Goal: Information Seeking & Learning: Learn about a topic

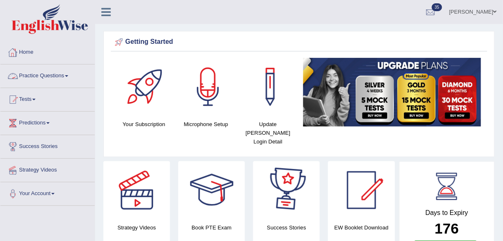
click at [55, 80] on link "Practice Questions" at bounding box center [47, 74] width 94 height 21
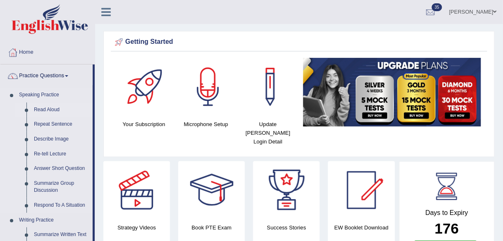
click at [46, 110] on link "Read Aloud" at bounding box center [61, 109] width 62 height 15
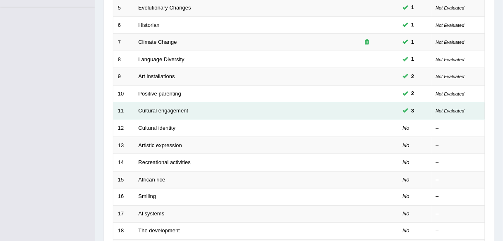
scroll to position [264, 0]
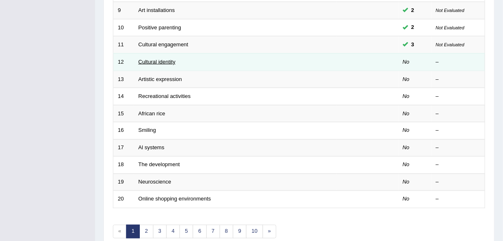
click at [165, 63] on link "Cultural identity" at bounding box center [156, 62] width 37 height 6
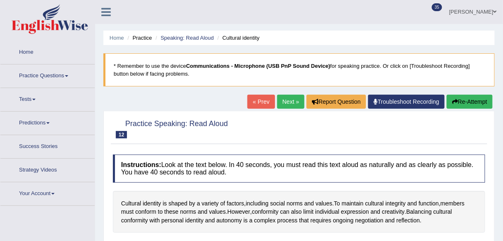
scroll to position [99, 0]
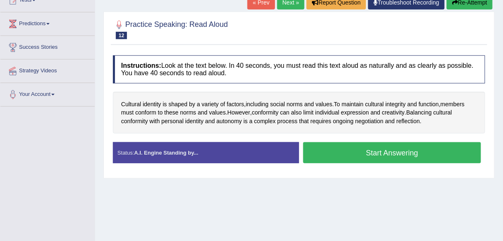
click at [378, 157] on button "Start Answering" at bounding box center [392, 152] width 178 height 21
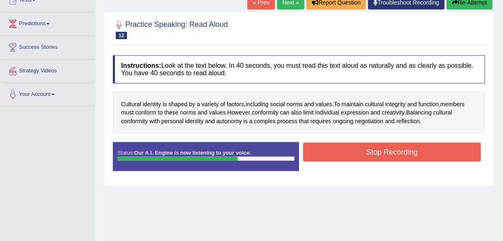
click at [344, 157] on button "Stop Recording" at bounding box center [392, 152] width 178 height 19
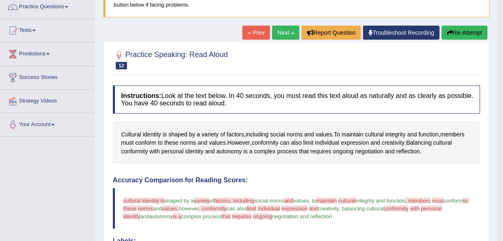
scroll to position [0, 0]
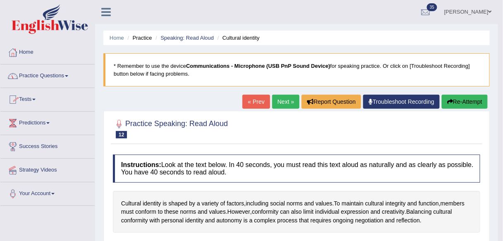
click at [278, 103] on link "Next »" at bounding box center [285, 102] width 27 height 14
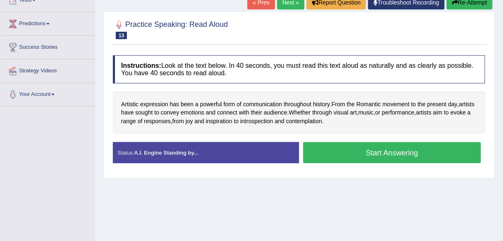
click at [376, 155] on button "Start Answering" at bounding box center [392, 152] width 178 height 21
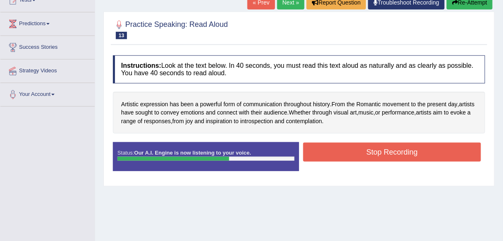
click at [376, 154] on button "Stop Recording" at bounding box center [392, 152] width 178 height 19
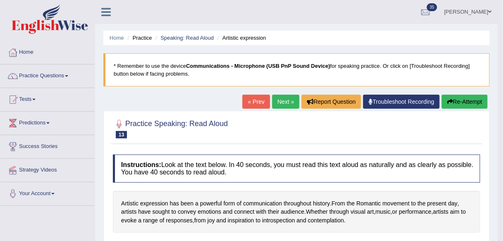
click at [283, 99] on link "Next »" at bounding box center [285, 102] width 27 height 14
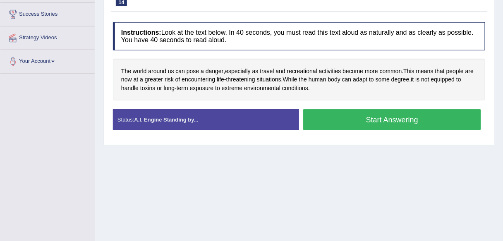
click at [369, 122] on button "Start Answering" at bounding box center [392, 119] width 178 height 21
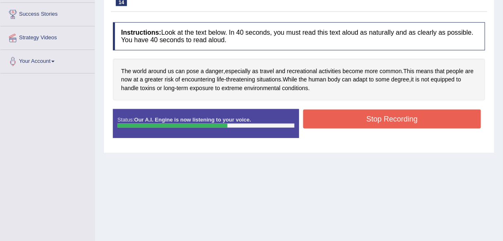
click at [369, 122] on button "Stop Recording" at bounding box center [392, 119] width 178 height 19
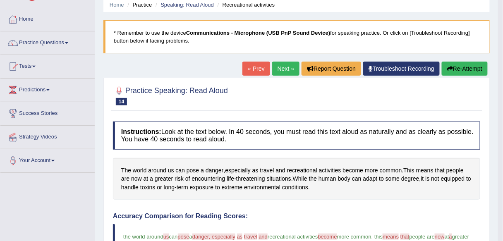
scroll to position [33, 0]
click at [285, 73] on link "Next »" at bounding box center [285, 69] width 27 height 14
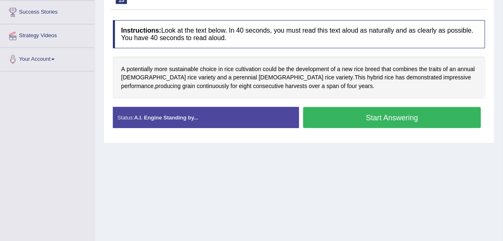
scroll to position [126, 0]
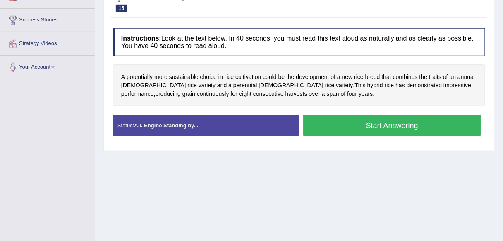
click at [357, 126] on button "Start Answering" at bounding box center [392, 125] width 178 height 21
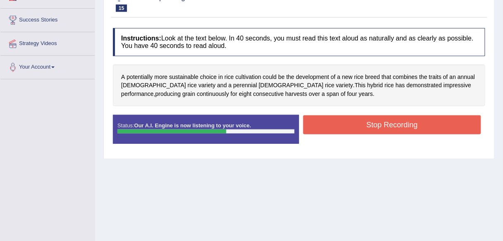
click at [357, 126] on button "Stop Recording" at bounding box center [392, 124] width 178 height 19
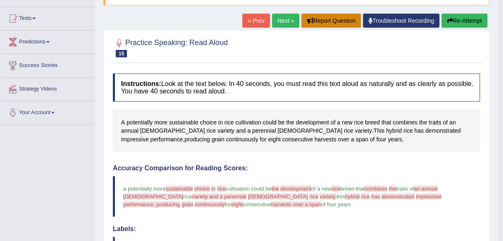
scroll to position [27, 0]
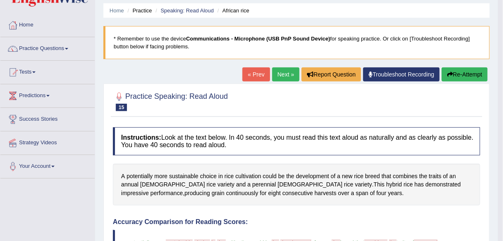
click at [282, 74] on link "Next »" at bounding box center [285, 74] width 27 height 14
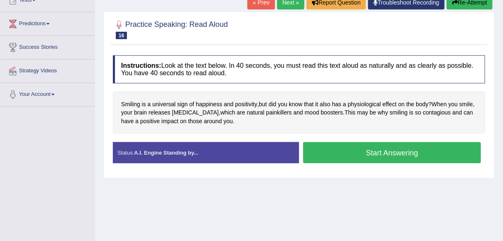
click at [373, 156] on button "Start Answering" at bounding box center [392, 152] width 178 height 21
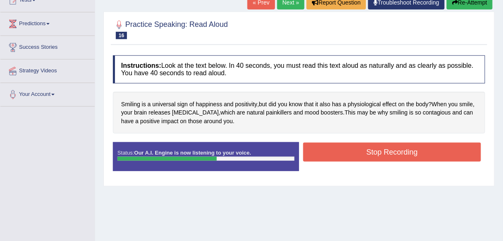
click at [373, 155] on button "Stop Recording" at bounding box center [392, 152] width 178 height 19
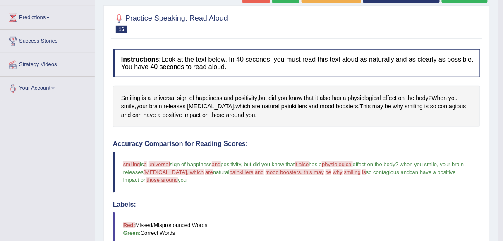
scroll to position [34, 0]
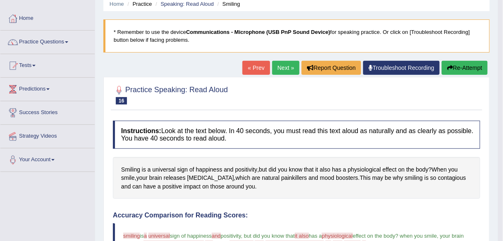
click at [286, 71] on link "Next »" at bounding box center [285, 68] width 27 height 14
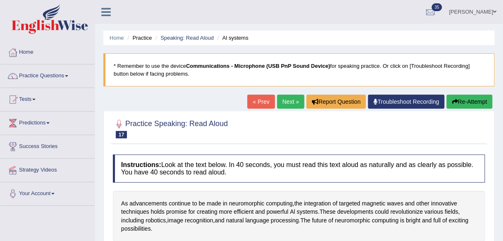
click at [255, 98] on link "« Prev" at bounding box center [260, 102] width 27 height 14
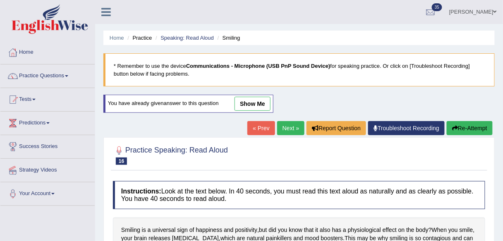
click at [252, 99] on link "show me" at bounding box center [252, 104] width 36 height 14
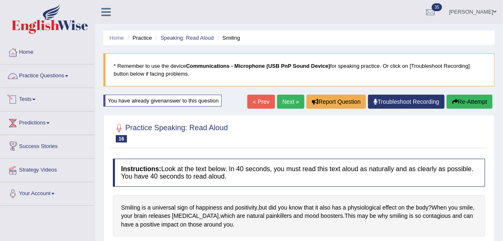
click at [59, 74] on link "Practice Questions" at bounding box center [47, 74] width 94 height 21
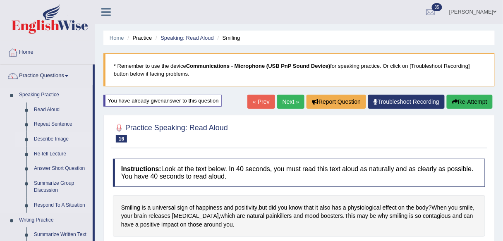
click at [43, 140] on link "Describe Image" at bounding box center [61, 139] width 62 height 15
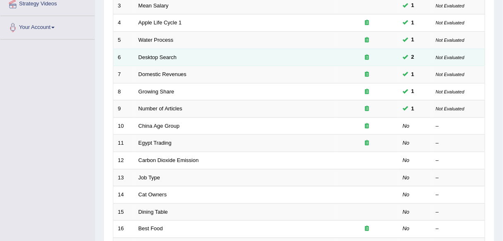
scroll to position [198, 0]
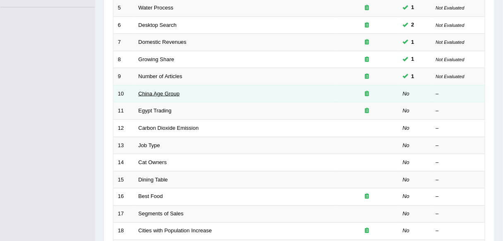
click at [164, 93] on link "China Age Group" at bounding box center [158, 94] width 41 height 6
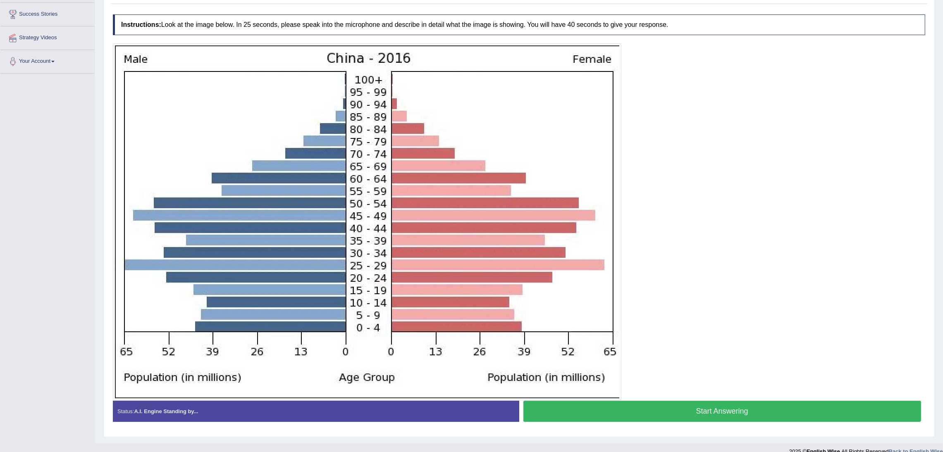
scroll to position [143, 0]
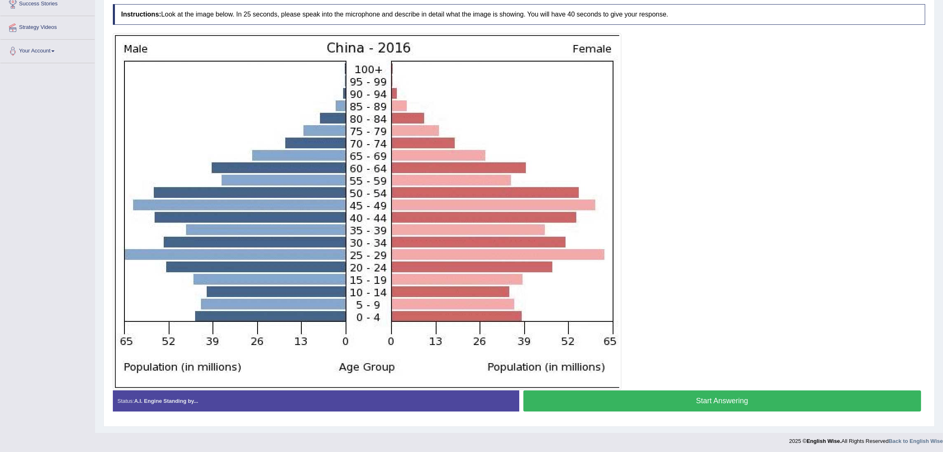
click at [502, 241] on button "Start Answering" at bounding box center [722, 401] width 398 height 21
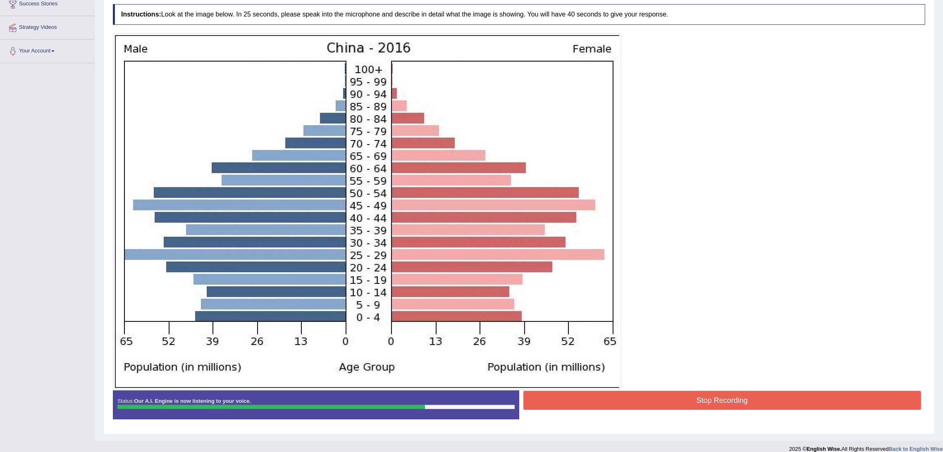
click at [502, 241] on button "Stop Recording" at bounding box center [722, 400] width 398 height 19
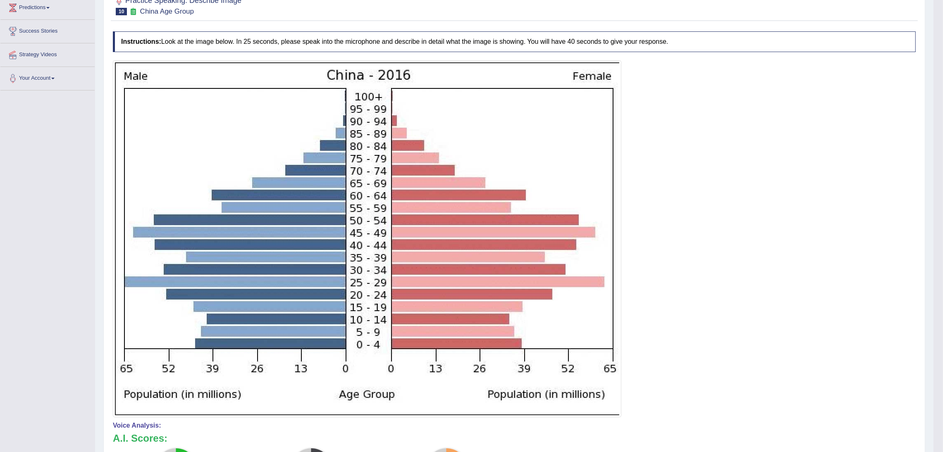
scroll to position [69, 0]
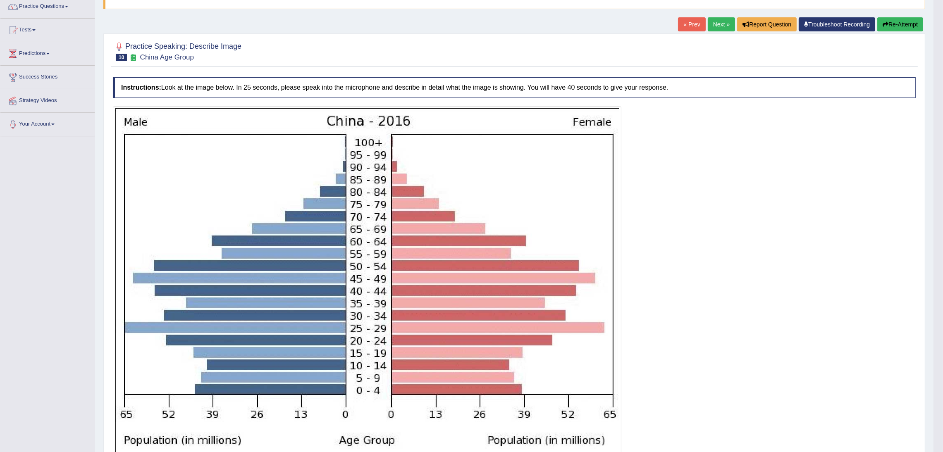
click at [502, 26] on link "Next »" at bounding box center [720, 24] width 27 height 14
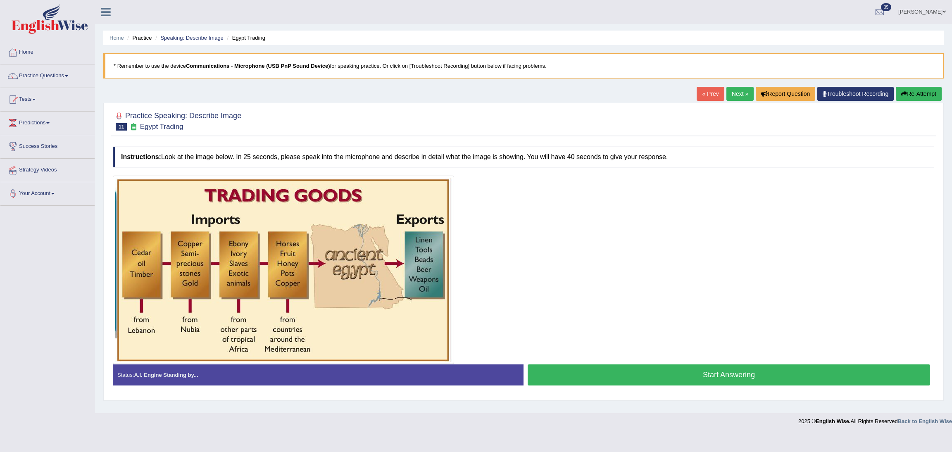
click at [683, 376] on button "Start Answering" at bounding box center [729, 374] width 403 height 21
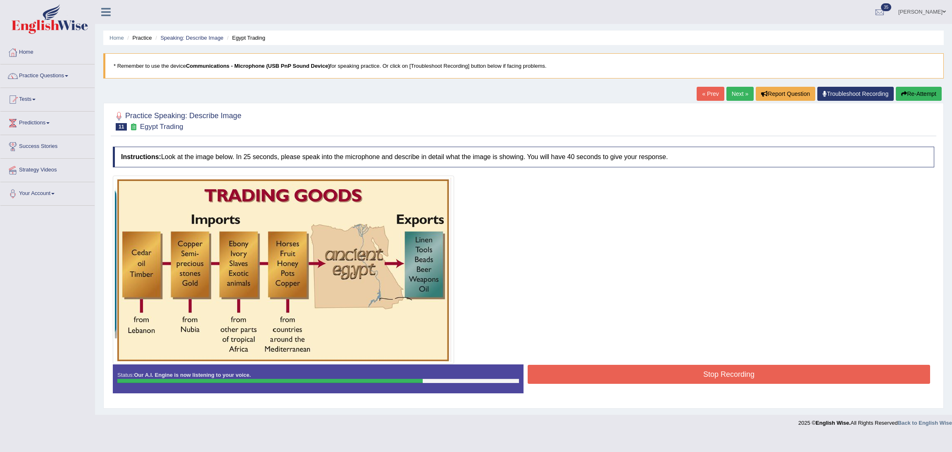
click at [725, 376] on button "Stop Recording" at bounding box center [729, 374] width 403 height 19
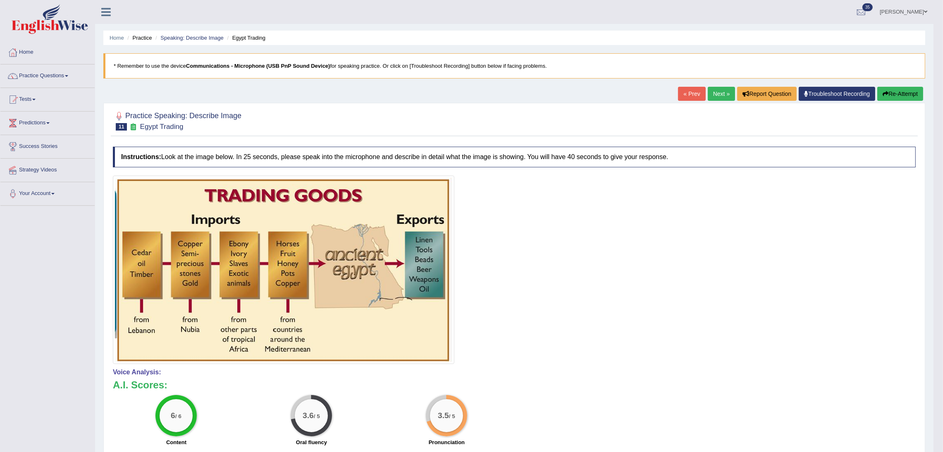
click at [719, 90] on link "Next »" at bounding box center [720, 94] width 27 height 14
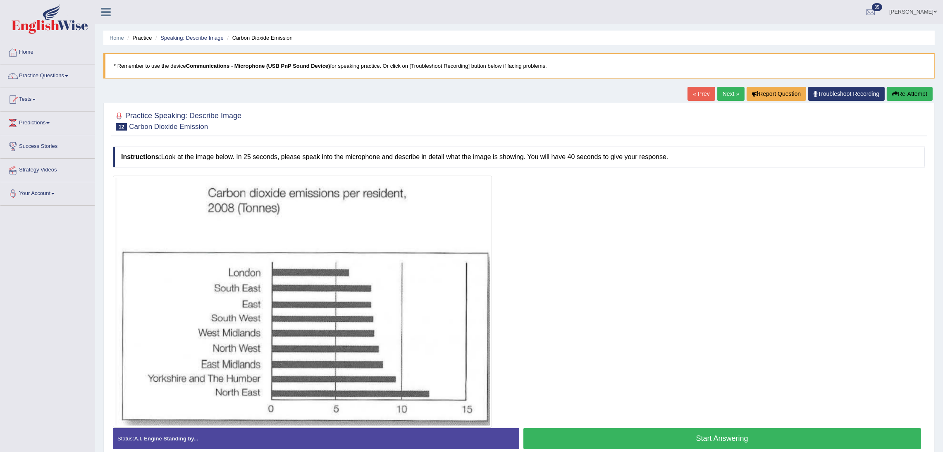
scroll to position [38, 0]
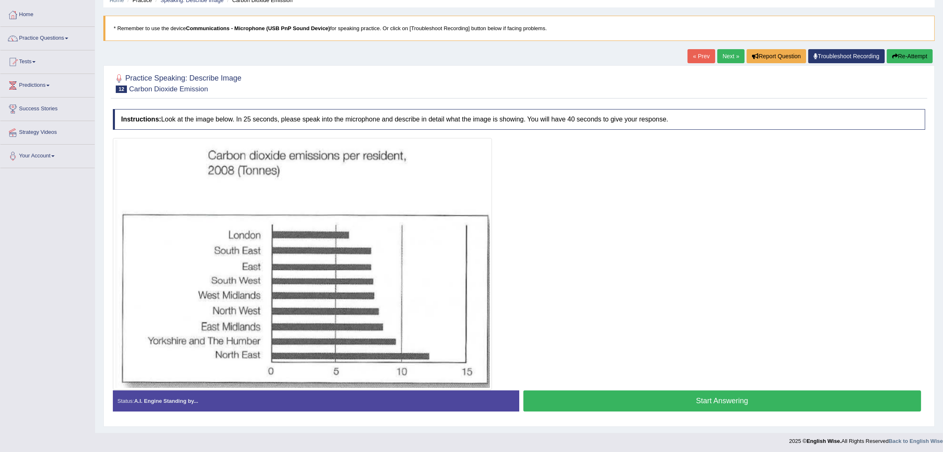
click at [691, 400] on button "Start Answering" at bounding box center [722, 401] width 398 height 21
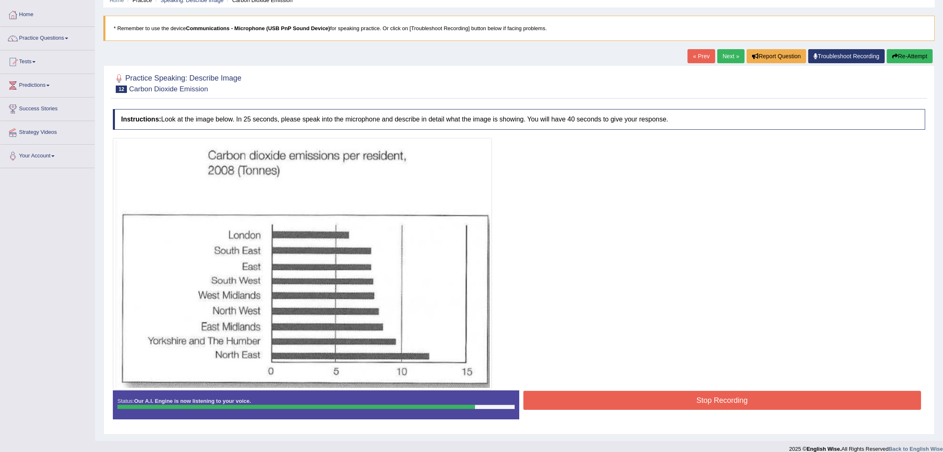
click at [781, 395] on button "Stop Recording" at bounding box center [722, 400] width 398 height 19
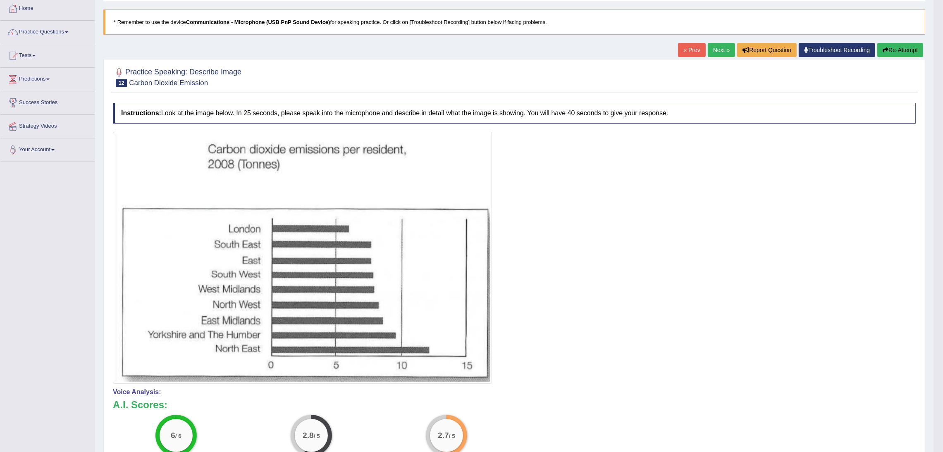
scroll to position [0, 0]
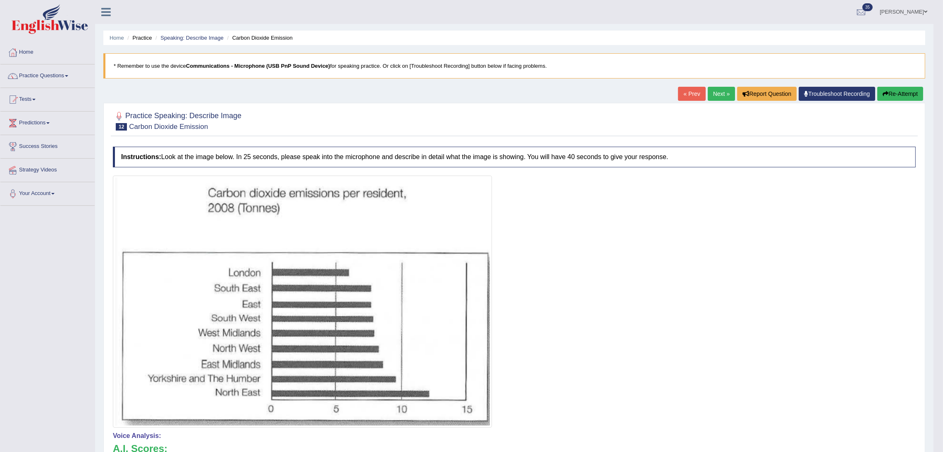
click at [722, 90] on link "Next »" at bounding box center [720, 94] width 27 height 14
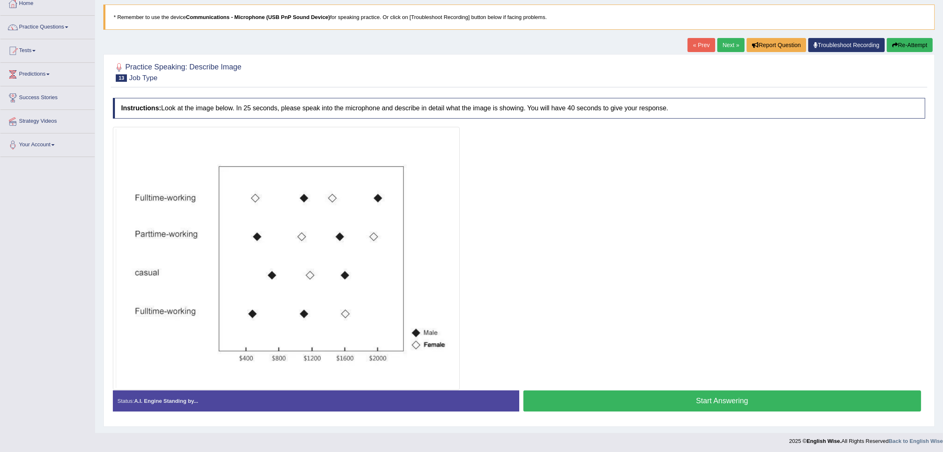
click at [727, 46] on link "Next »" at bounding box center [730, 45] width 27 height 14
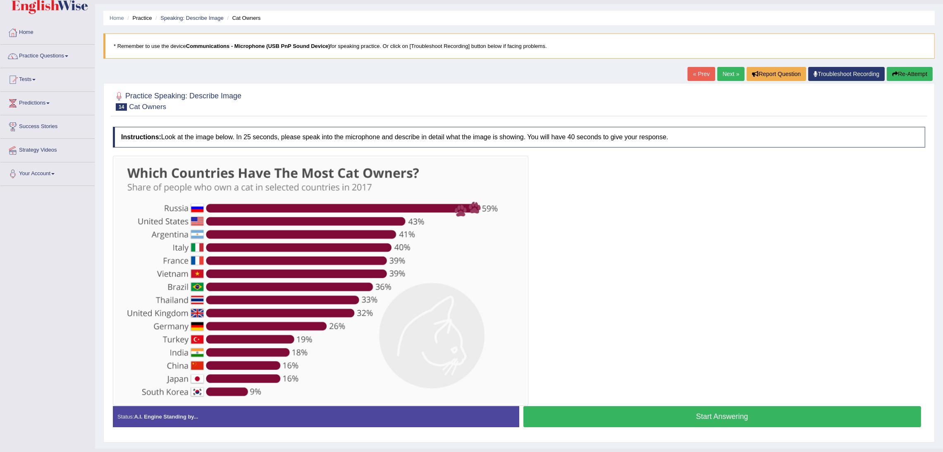
scroll to position [36, 0]
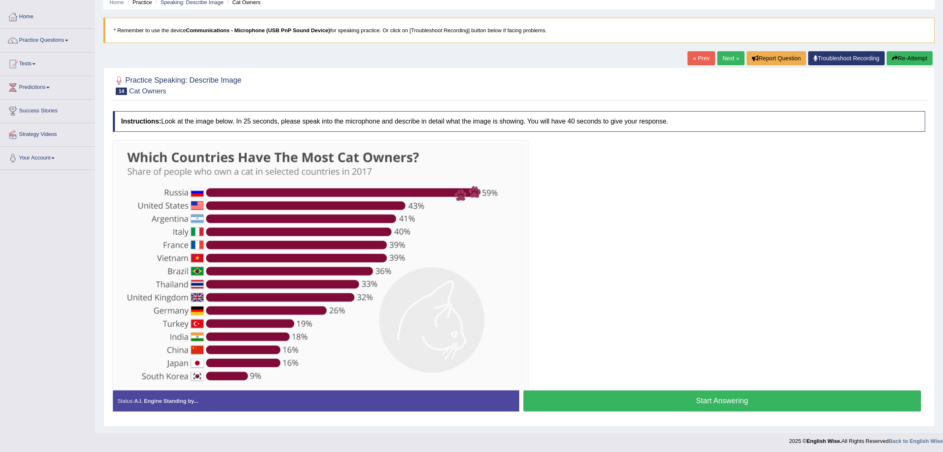
click at [697, 400] on button "Start Answering" at bounding box center [722, 401] width 398 height 21
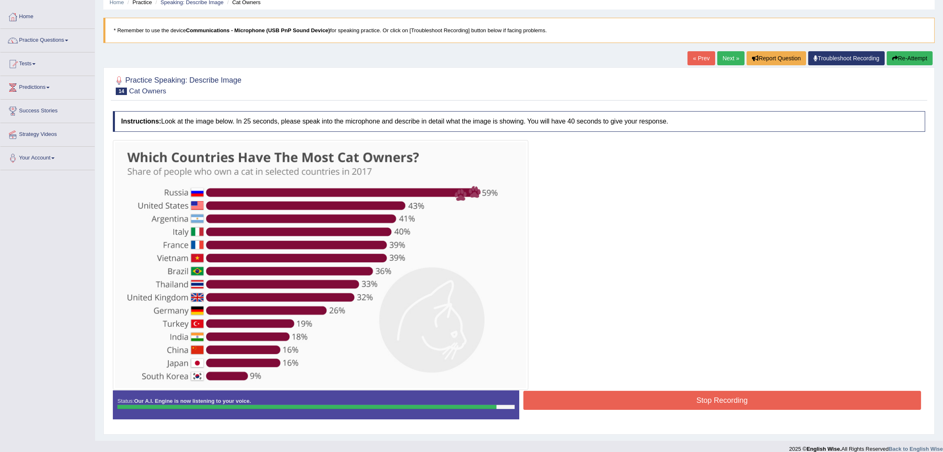
click at [738, 394] on button "Stop Recording" at bounding box center [722, 400] width 398 height 19
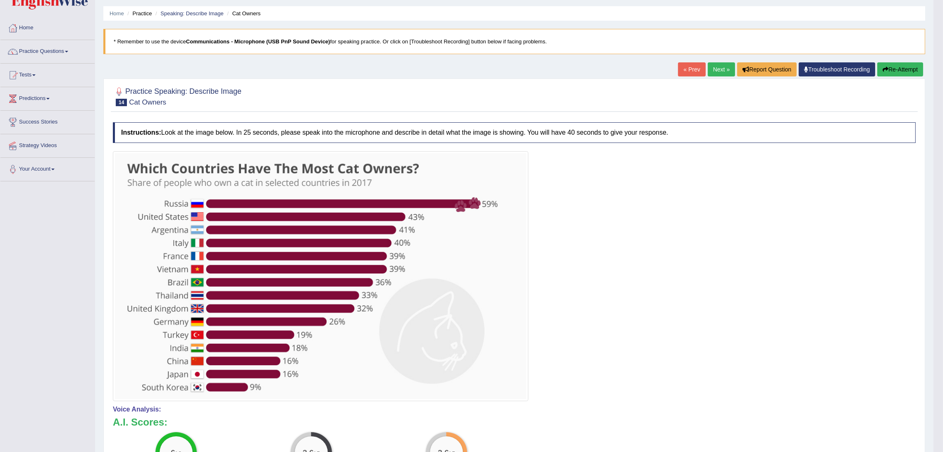
scroll to position [0, 0]
